Goal: Check status: Check status

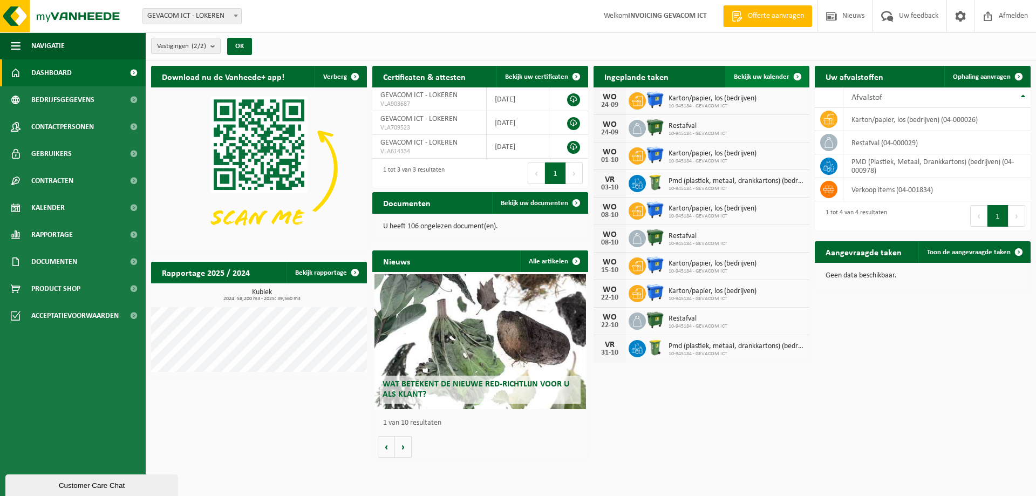
click at [795, 76] on span at bounding box center [797, 77] width 22 height 22
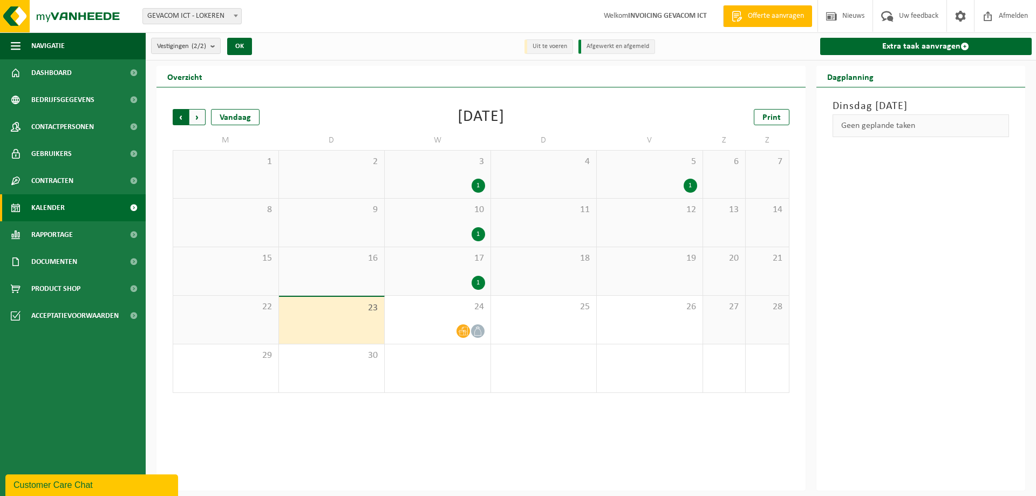
click at [194, 117] on span "Volgende" at bounding box center [197, 117] width 16 height 16
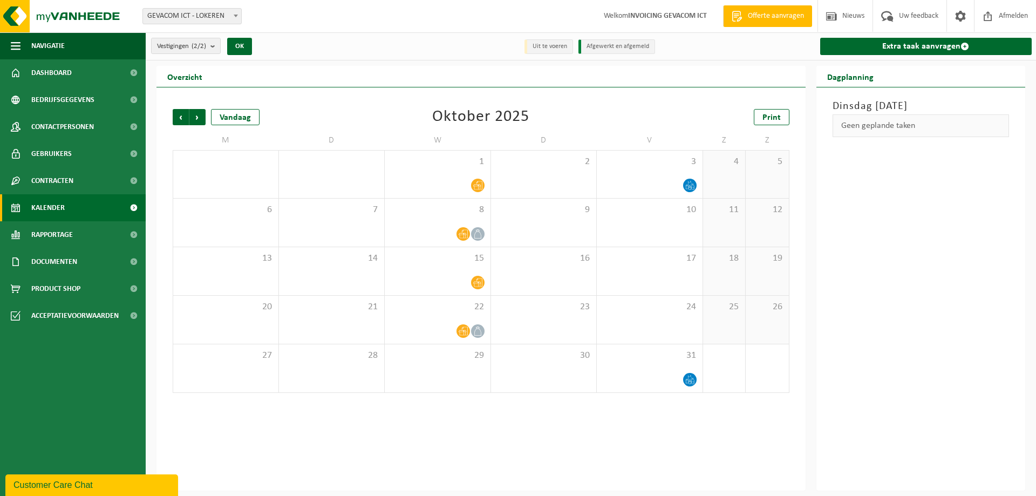
click at [194, 117] on span "Volgende" at bounding box center [197, 117] width 16 height 16
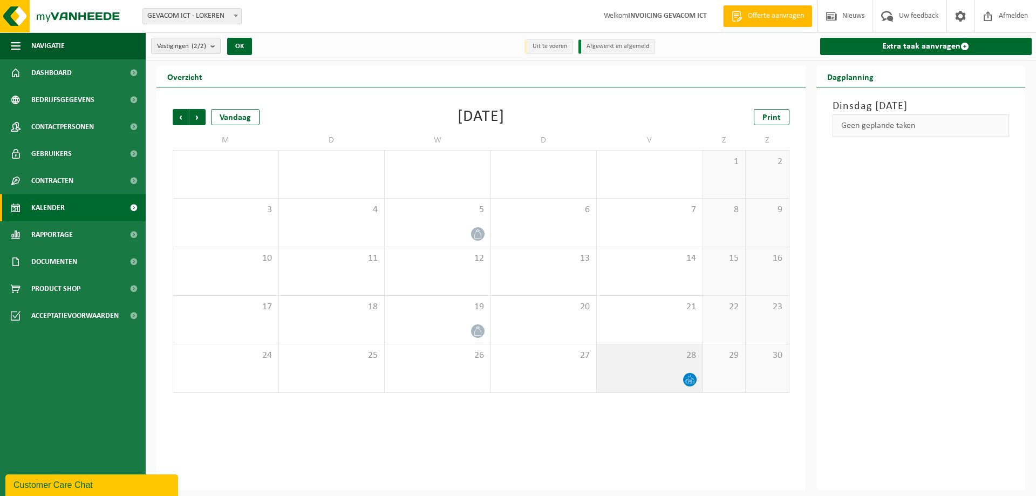
click at [690, 380] on icon at bounding box center [689, 382] width 2 height 4
